Goal: Use online tool/utility: Utilize a website feature to perform a specific function

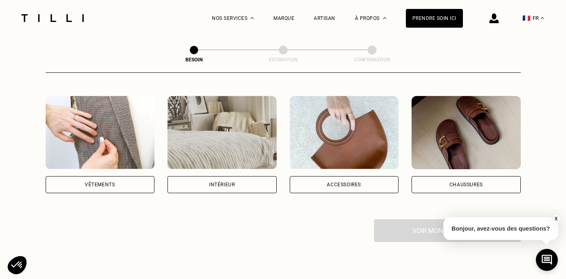
scroll to position [141, 0]
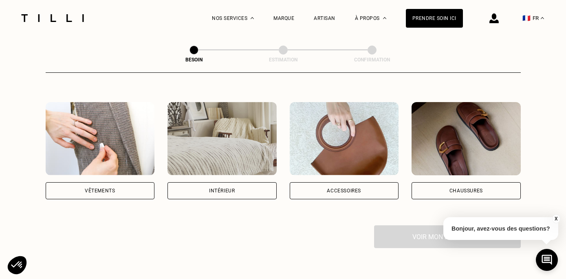
click at [327, 183] on div "Accessoires" at bounding box center [344, 191] width 109 height 17
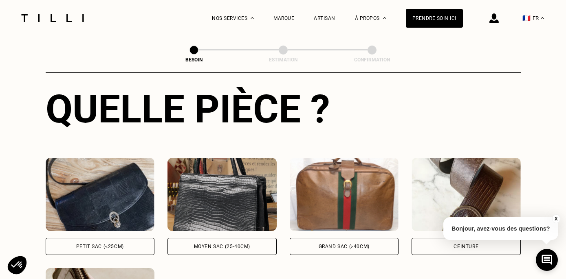
scroll to position [354, 0]
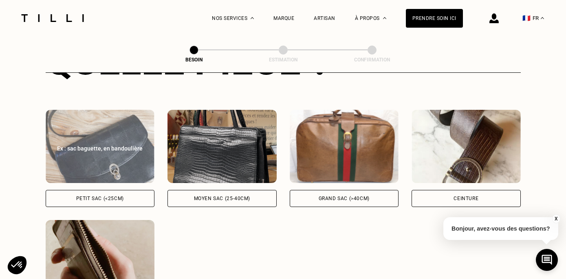
click at [65, 190] on div "Petit sac (<25cm)" at bounding box center [100, 198] width 109 height 17
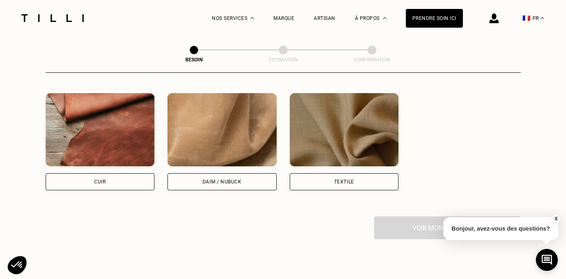
scroll to position [714, 0]
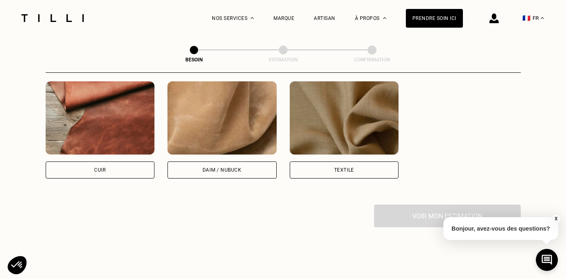
click at [298, 162] on div "Textile" at bounding box center [344, 170] width 109 height 17
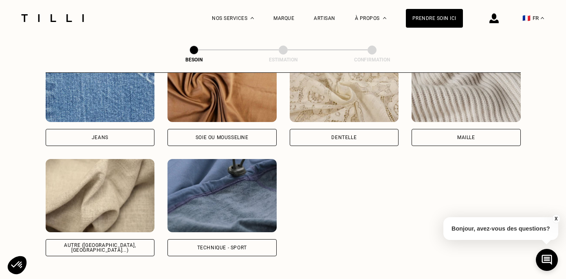
scroll to position [971, 0]
click at [196, 135] on div "Soie ou mousseline" at bounding box center [222, 137] width 53 height 5
select select "FR"
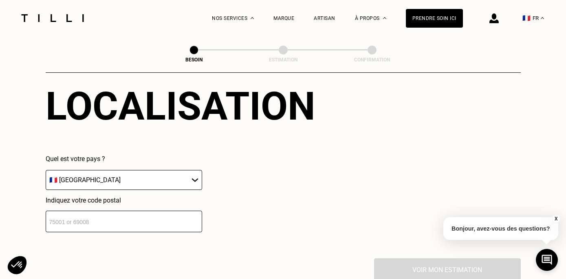
scroll to position [1258, 0]
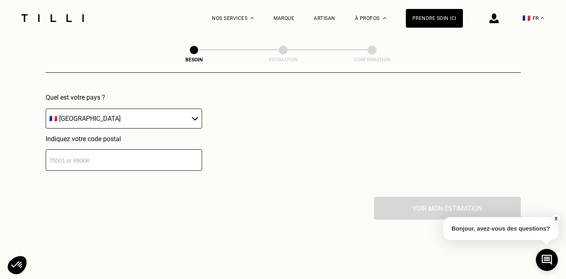
click at [119, 153] on input "number" at bounding box center [124, 161] width 156 height 22
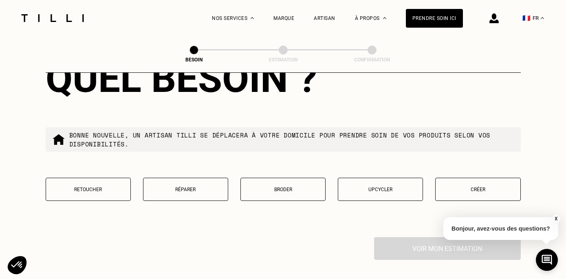
scroll to position [1436, 0]
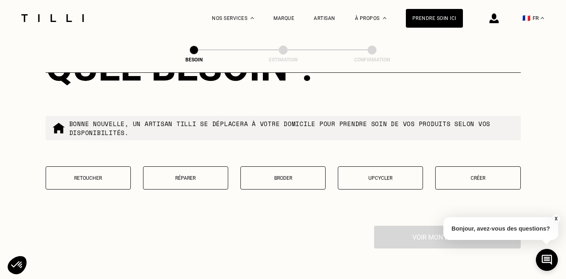
type input "75008"
click at [156, 176] on p "Réparer" at bounding box center [185, 179] width 76 height 6
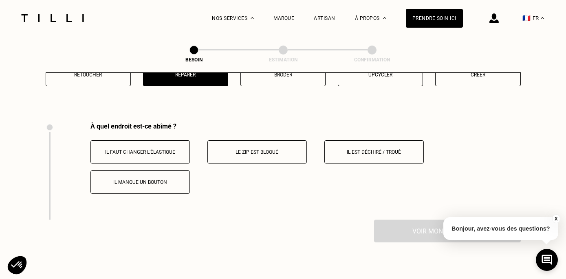
scroll to position [1508, 0]
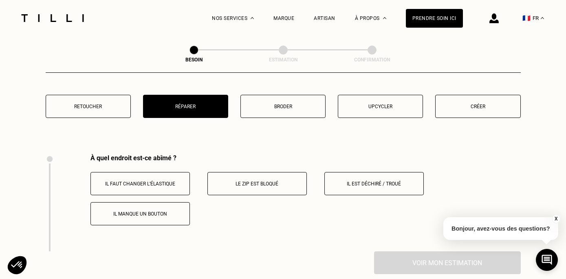
click at [344, 181] on p "Il est déchiré / troué" at bounding box center [374, 184] width 90 height 6
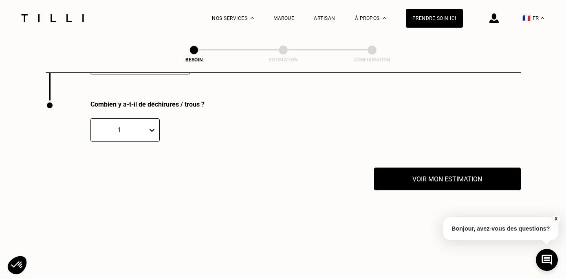
scroll to position [1662, 0]
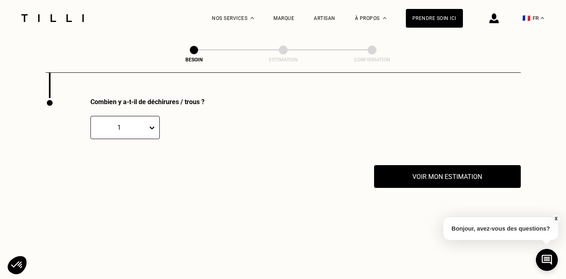
click at [132, 124] on div "1" at bounding box center [119, 128] width 48 height 8
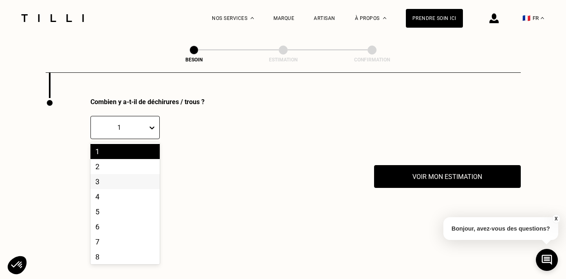
click at [124, 174] on div "3" at bounding box center [124, 181] width 69 height 15
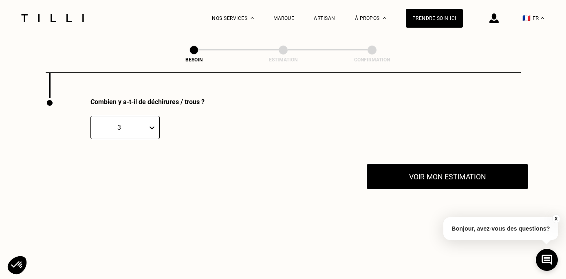
click at [408, 165] on button "Voir mon estimation" at bounding box center [447, 176] width 161 height 25
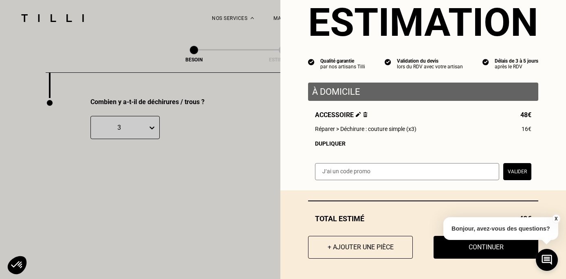
scroll to position [26, 0]
